Goal: Task Accomplishment & Management: Use online tool/utility

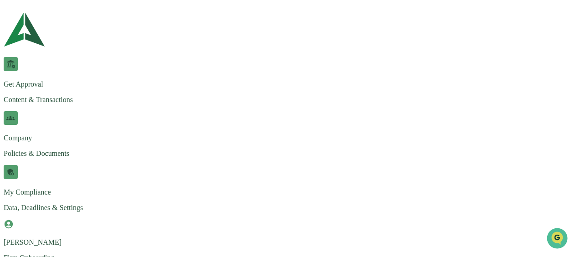
click at [37, 15] on img at bounding box center [24, 29] width 41 height 51
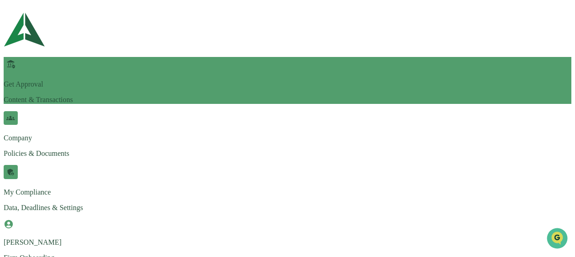
click at [90, 80] on p "Get Approval" at bounding box center [288, 84] width 568 height 8
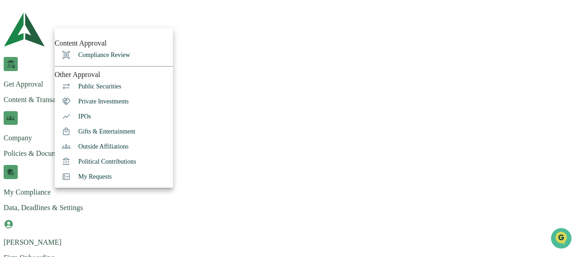
click at [97, 62] on li "Compliance Review" at bounding box center [114, 54] width 118 height 15
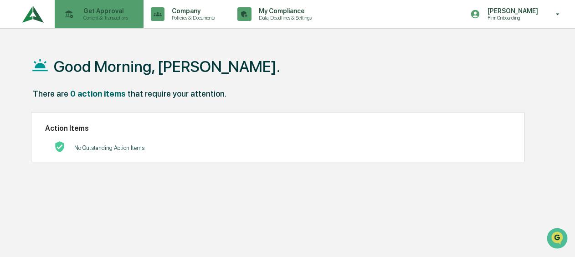
click at [75, 23] on div "Get Approval Content & Transactions" at bounding box center [98, 14] width 80 height 28
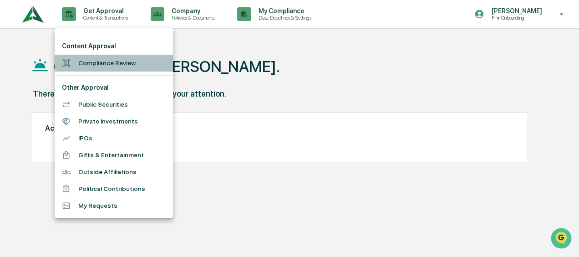
click at [106, 63] on li "Compliance Review" at bounding box center [114, 63] width 118 height 17
